Goal: Task Accomplishment & Management: Use online tool/utility

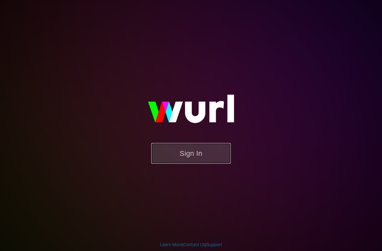
click at [203, 154] on button "Sign In" at bounding box center [191, 153] width 80 height 21
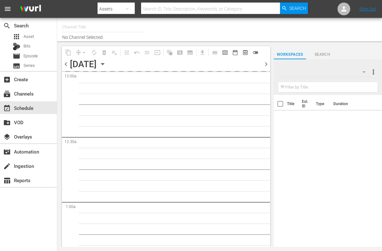
type input "AIR & SPACE (1684)"
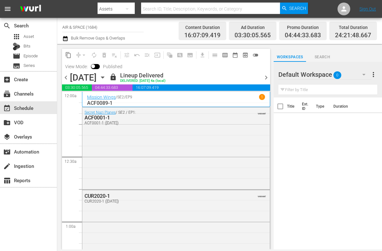
click at [268, 76] on span "chevron_right" at bounding box center [266, 77] width 8 height 8
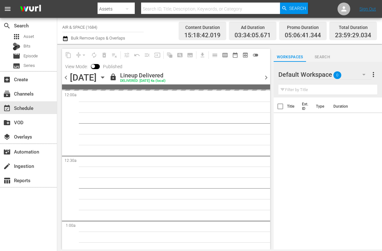
click at [267, 74] on span "chevron_right" at bounding box center [266, 77] width 8 height 8
click at [267, 77] on span "chevron_right" at bounding box center [266, 77] width 8 height 8
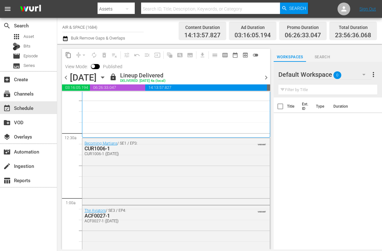
scroll to position [38, 0]
